Goal: Task Accomplishment & Management: Manage account settings

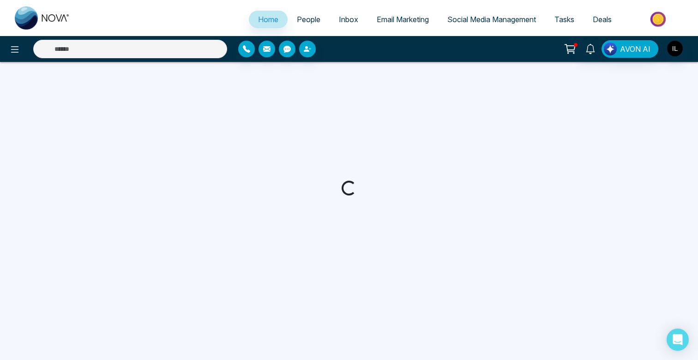
select select "*"
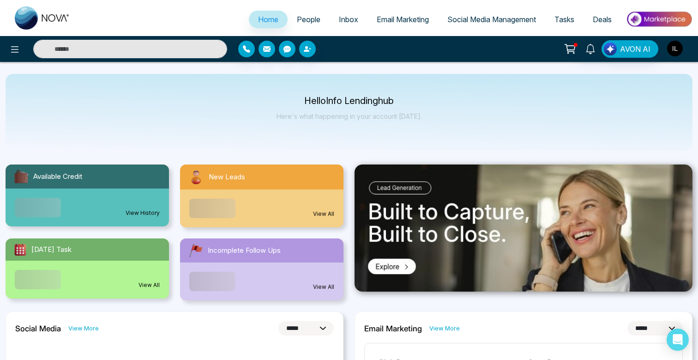
click at [682, 50] on img "button" at bounding box center [675, 49] width 16 height 16
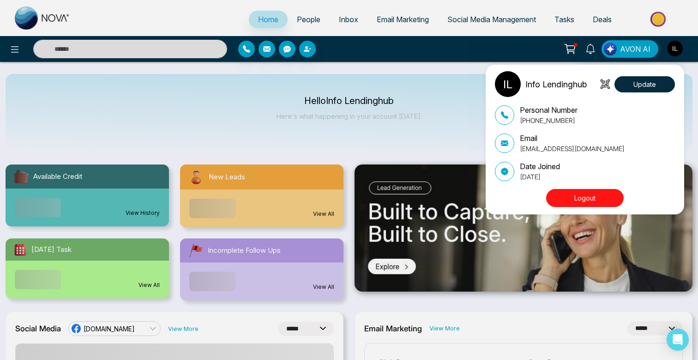
click at [598, 192] on button "Logout" at bounding box center [585, 198] width 78 height 18
